Goal: Transaction & Acquisition: Purchase product/service

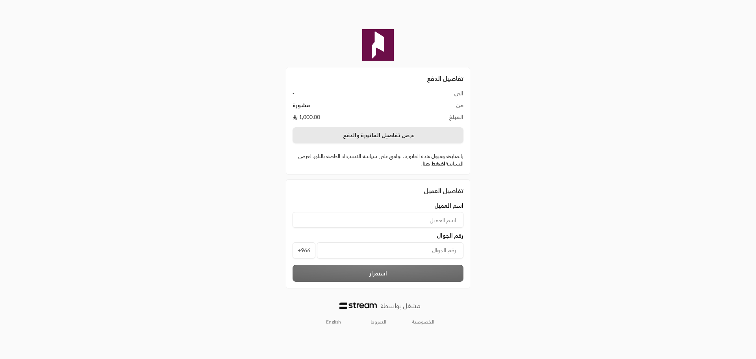
click at [373, 138] on button "عرض تفاصيل الفاتورة والدفع" at bounding box center [378, 135] width 171 height 17
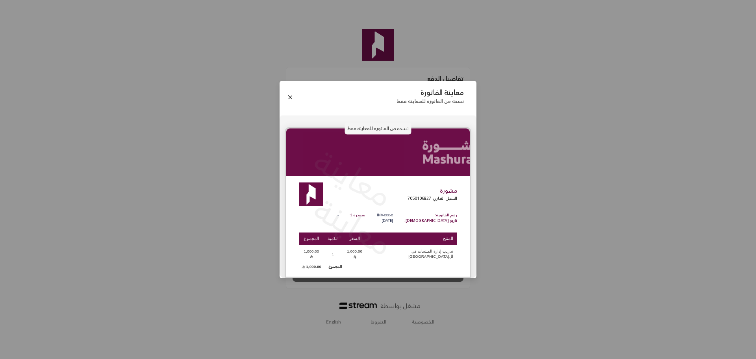
click at [373, 133] on p "نسخة من الفاتورة للمعاينة فقط" at bounding box center [378, 128] width 67 height 13
click at [210, 232] on div "معاينة الفاتورة نسخة من الفاتورة للمعاينة فقط نسخة من الفاتورة للمعاينة فقط معا…" at bounding box center [378, 179] width 756 height 359
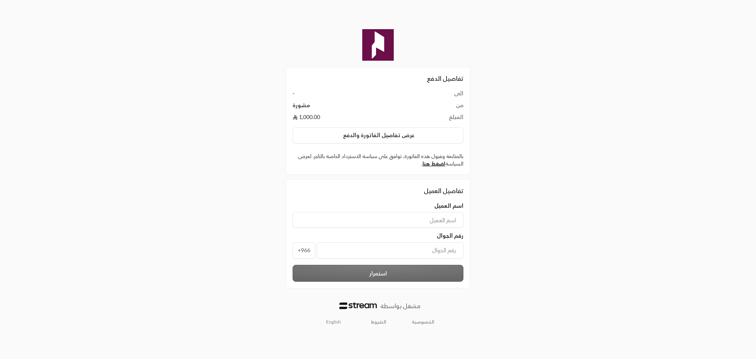
click at [393, 225] on input at bounding box center [378, 220] width 171 height 16
click at [399, 220] on input at bounding box center [378, 220] width 171 height 16
click at [447, 223] on input "[PERSON_NAME]" at bounding box center [378, 220] width 171 height 16
type input "[PERSON_NAME]"
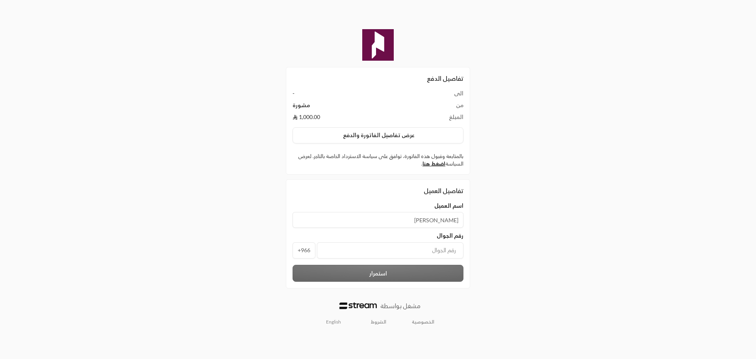
click at [399, 252] on input "tel" at bounding box center [390, 250] width 147 height 16
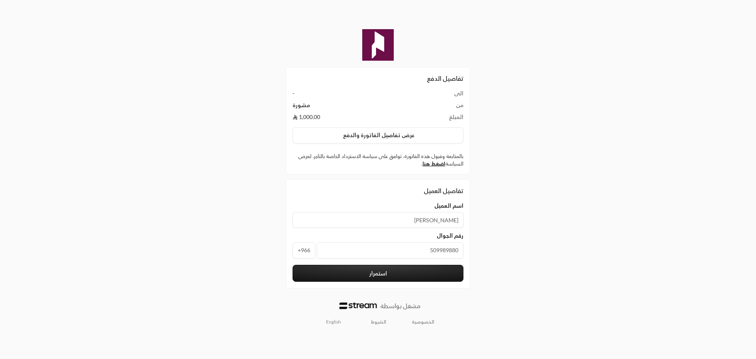
type input "509989880"
click at [401, 268] on button "استمرار" at bounding box center [378, 273] width 171 height 17
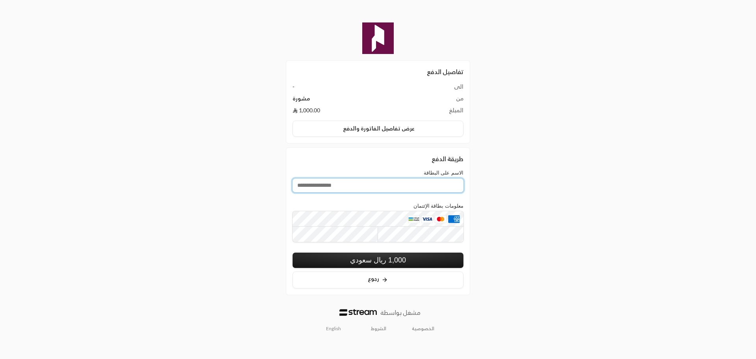
click at [362, 180] on input "الاسم على البطاقة" at bounding box center [378, 185] width 171 height 14
click at [372, 159] on div "طريقة الدفع" at bounding box center [378, 158] width 171 height 9
click at [368, 184] on input "الاسم على البطاقة" at bounding box center [378, 185] width 171 height 14
type input "**********"
click at [373, 264] on button "1,000 ريال سعودي" at bounding box center [378, 259] width 171 height 15
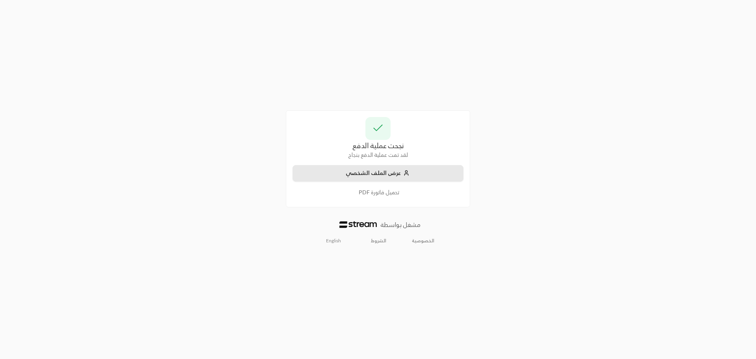
click at [389, 176] on button "عرض الملف الشخصي" at bounding box center [378, 173] width 171 height 17
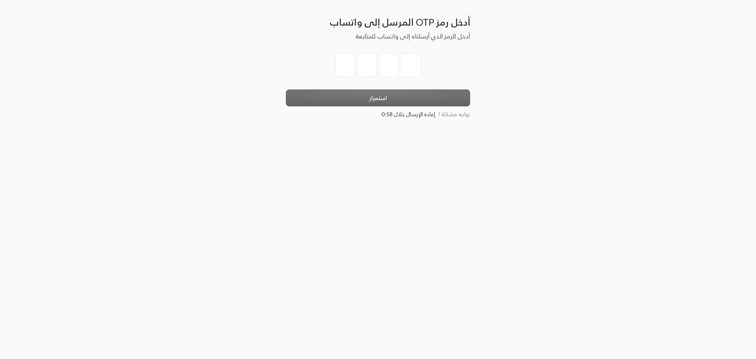
click at [345, 62] on input "tel" at bounding box center [345, 65] width 20 height 24
type input "0"
type input "2"
type input "4"
type input "2"
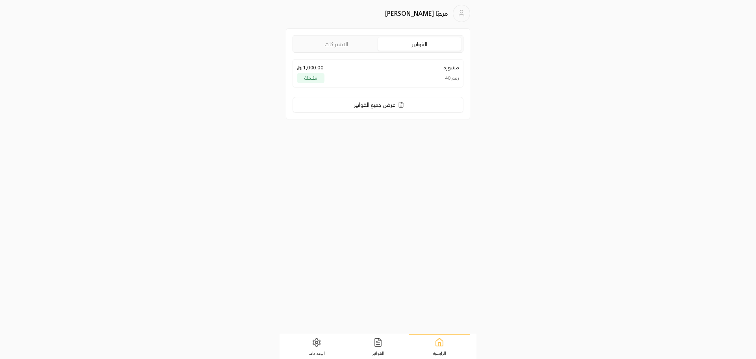
click at [355, 38] on link "الاشتراكات" at bounding box center [336, 43] width 83 height 13
click at [417, 45] on link "الفواتير" at bounding box center [419, 43] width 83 height 13
click at [406, 103] on link "عرض جميع الفواتير" at bounding box center [378, 105] width 171 height 16
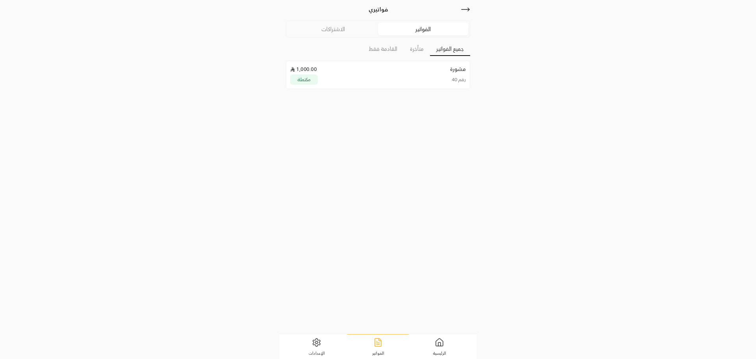
click at [349, 26] on link "الاشتراكات" at bounding box center [333, 28] width 90 height 13
click at [465, 10] on icon at bounding box center [465, 9] width 9 height 9
